Goal: Feedback & Contribution: Submit feedback/report problem

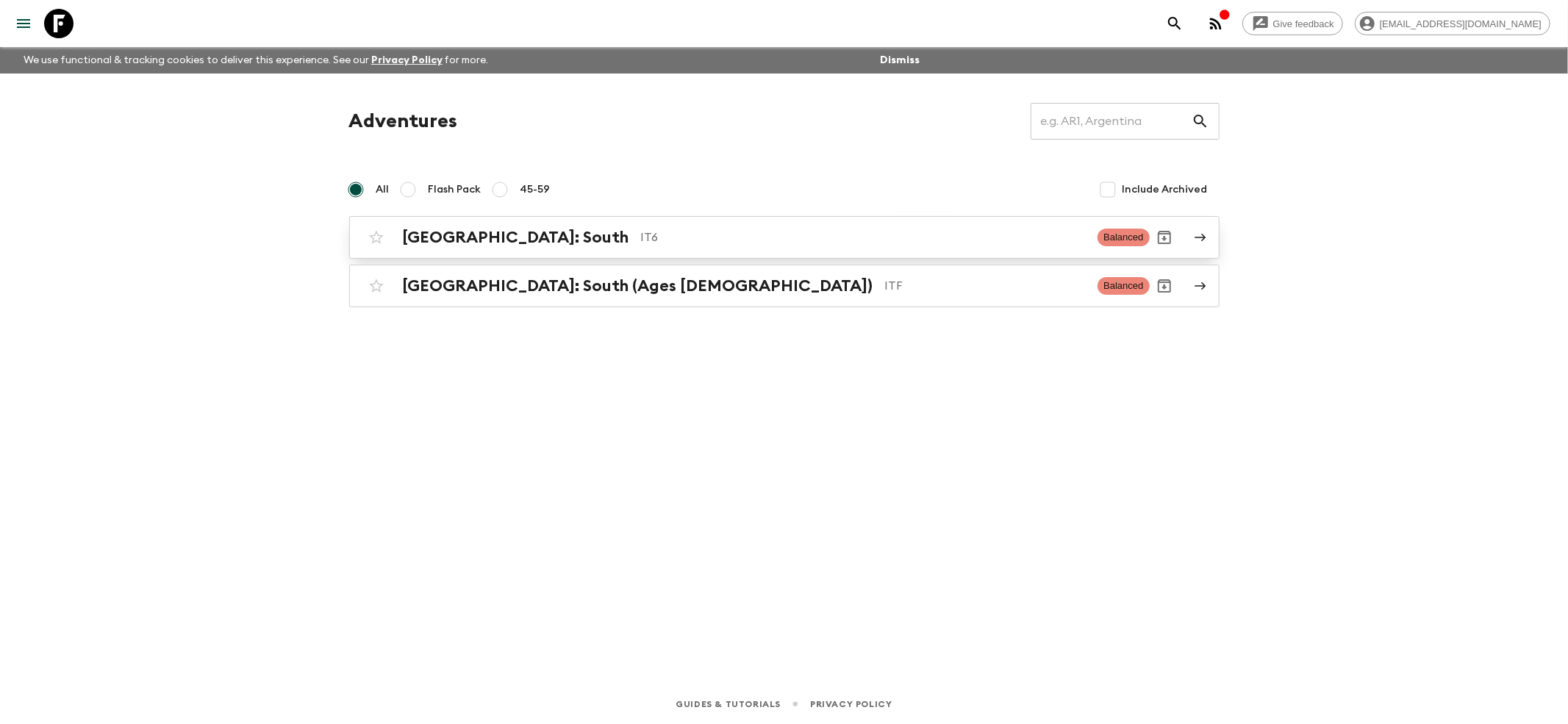
click at [436, 235] on h2 "[GEOGRAPHIC_DATA]: South" at bounding box center [515, 237] width 226 height 19
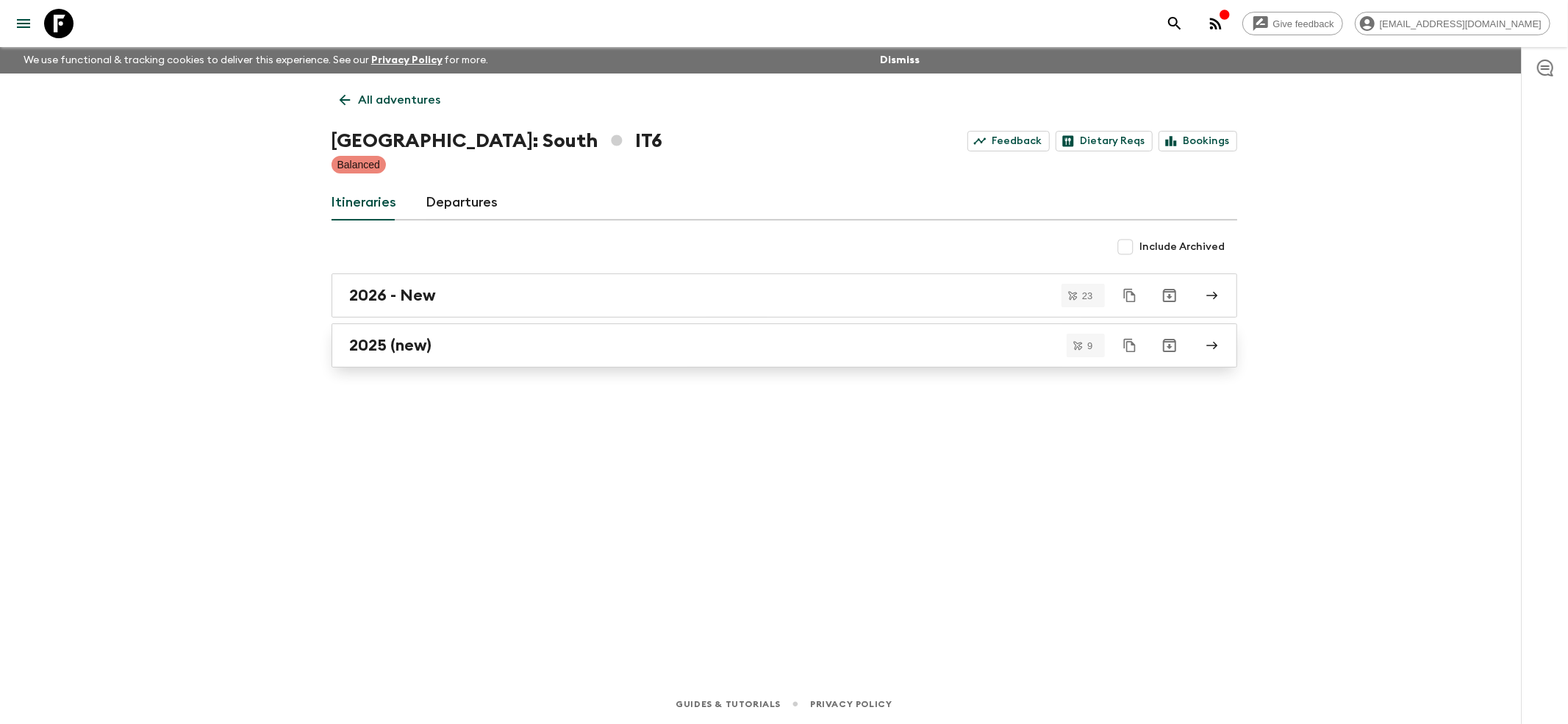
click at [397, 337] on h2 "2025 (new)" at bounding box center [391, 345] width 82 height 19
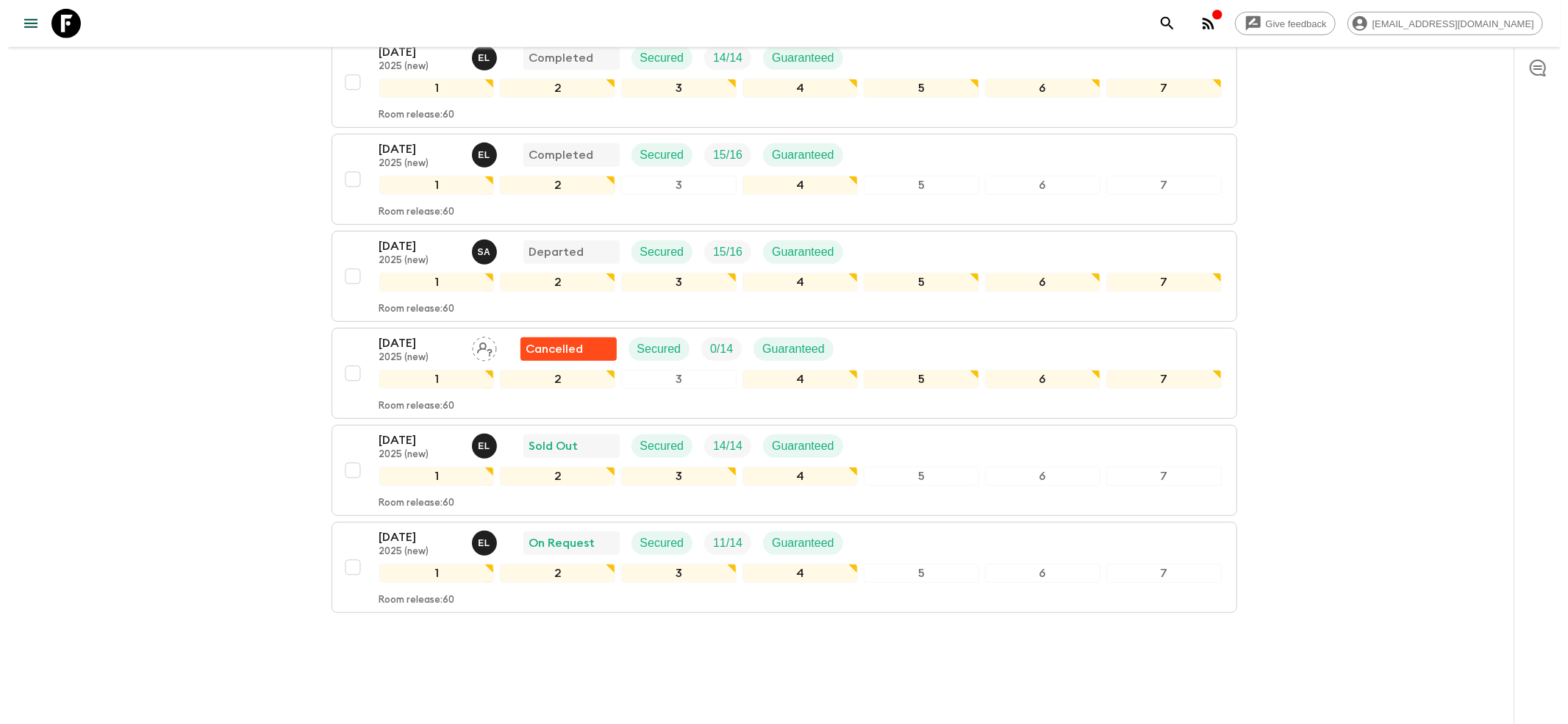
scroll to position [600, 0]
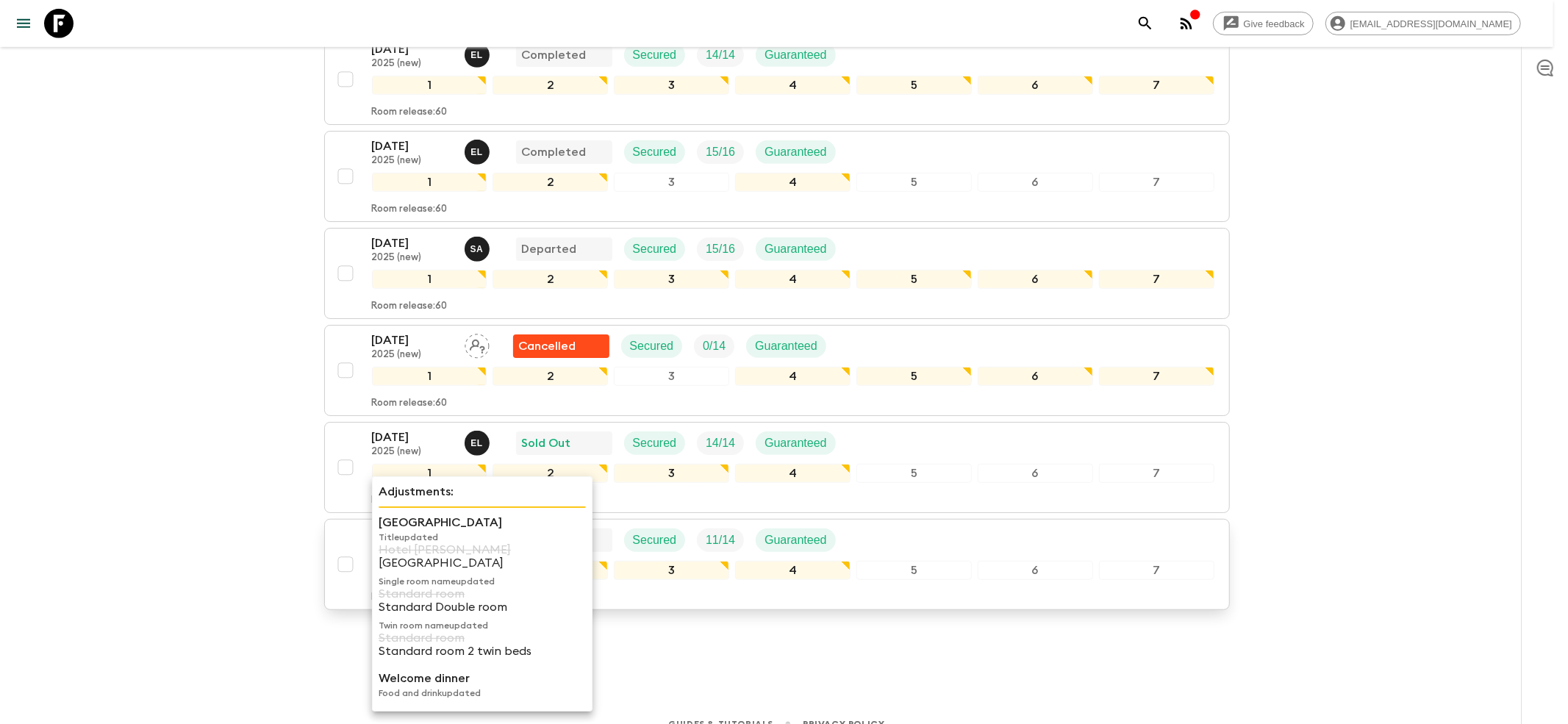
click at [401, 522] on p "[GEOGRAPHIC_DATA]" at bounding box center [482, 523] width 208 height 17
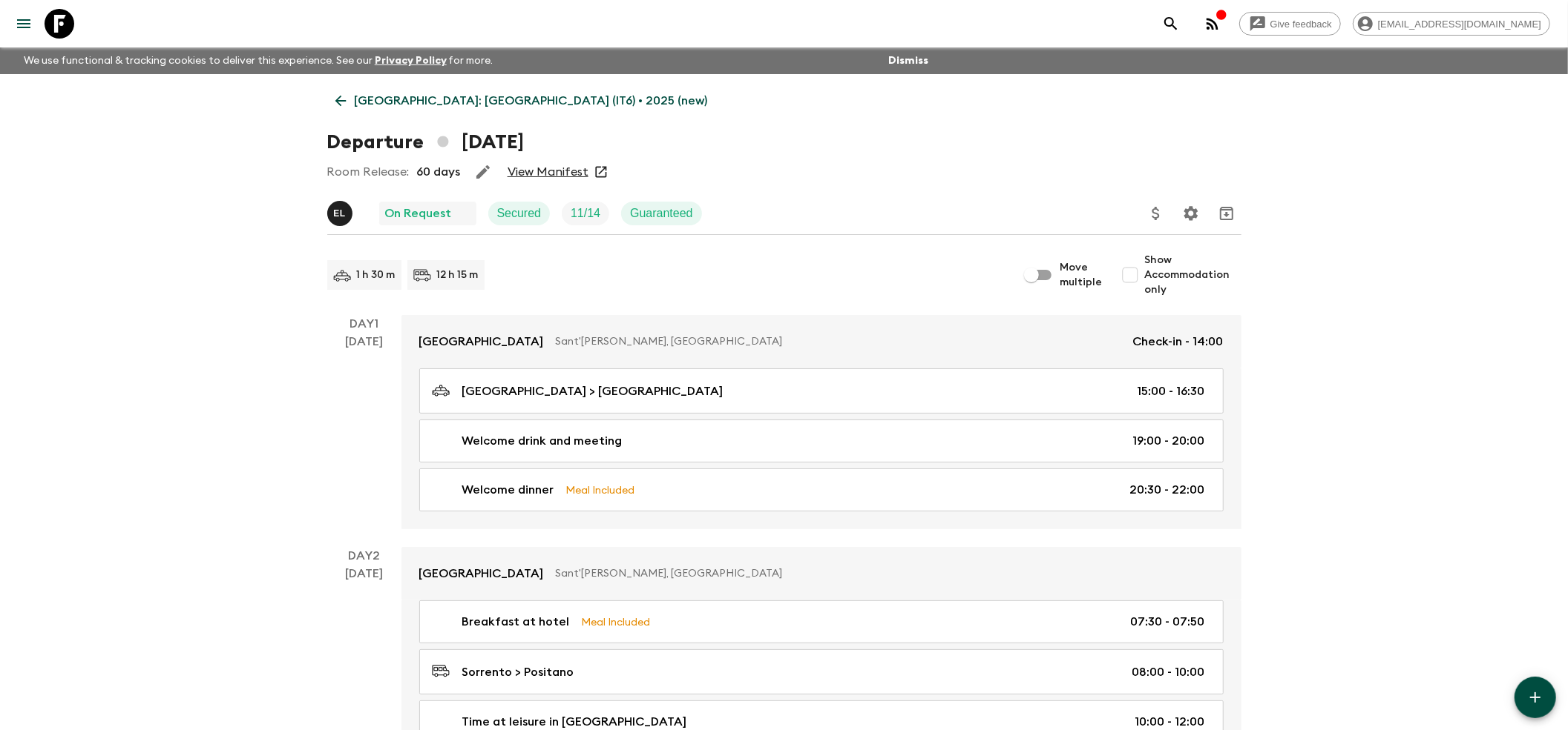
click at [541, 168] on link "View Manifest" at bounding box center [549, 172] width 81 height 15
click at [339, 99] on icon at bounding box center [341, 101] width 17 height 17
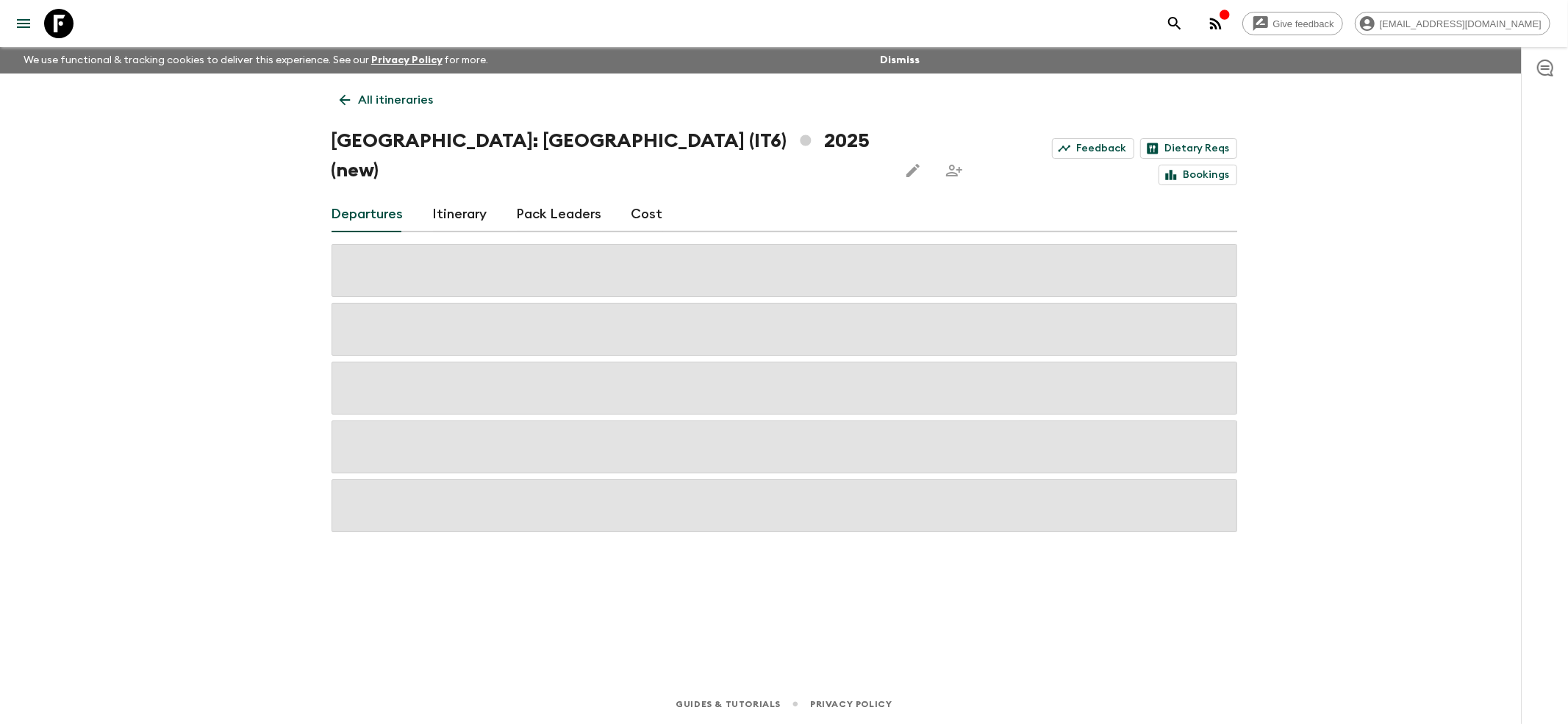
click at [993, 133] on div "[GEOGRAPHIC_DATA]: South (IT6) 2025 (new) Feedback Dietary Reqs Bookings" at bounding box center [784, 156] width 906 height 59
click at [1052, 138] on link "Feedback" at bounding box center [1093, 148] width 82 height 20
